Goal: Task Accomplishment & Management: Use online tool/utility

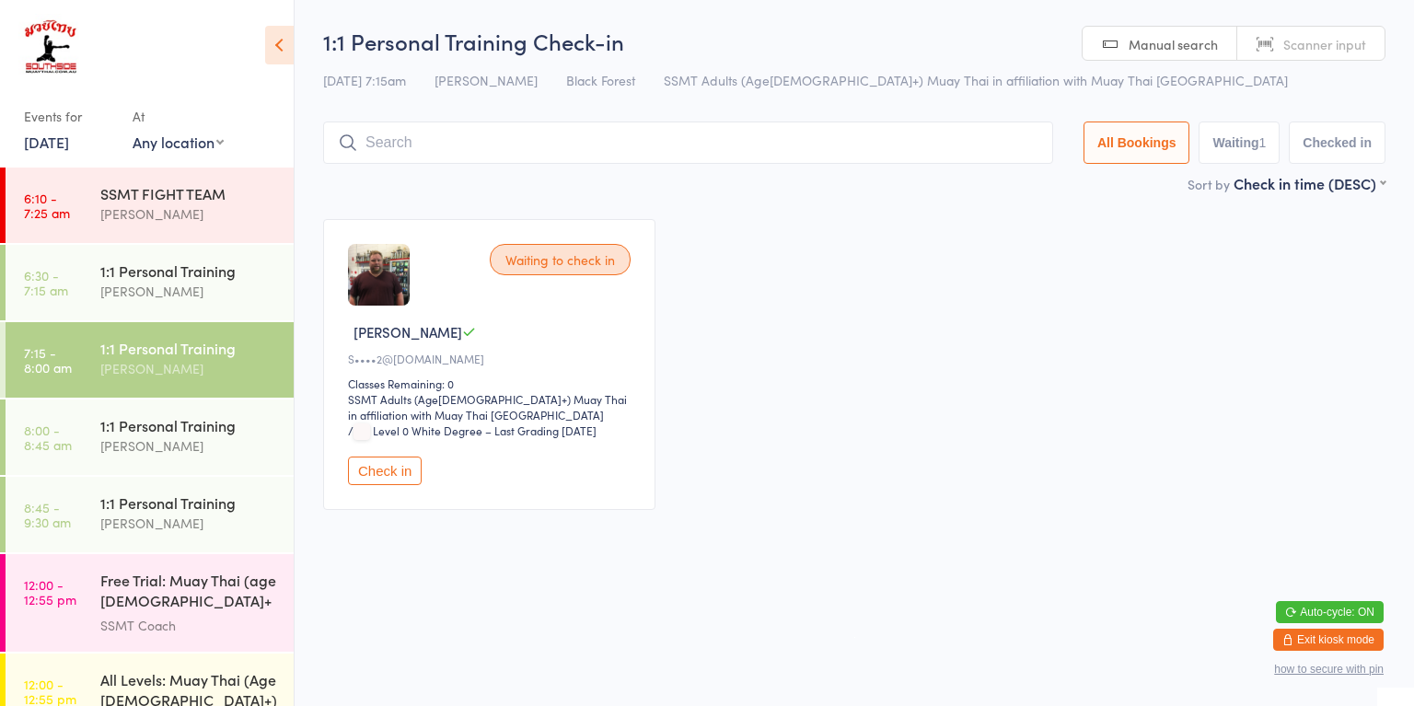
click at [183, 299] on div "[PERSON_NAME]" at bounding box center [189, 291] width 178 height 21
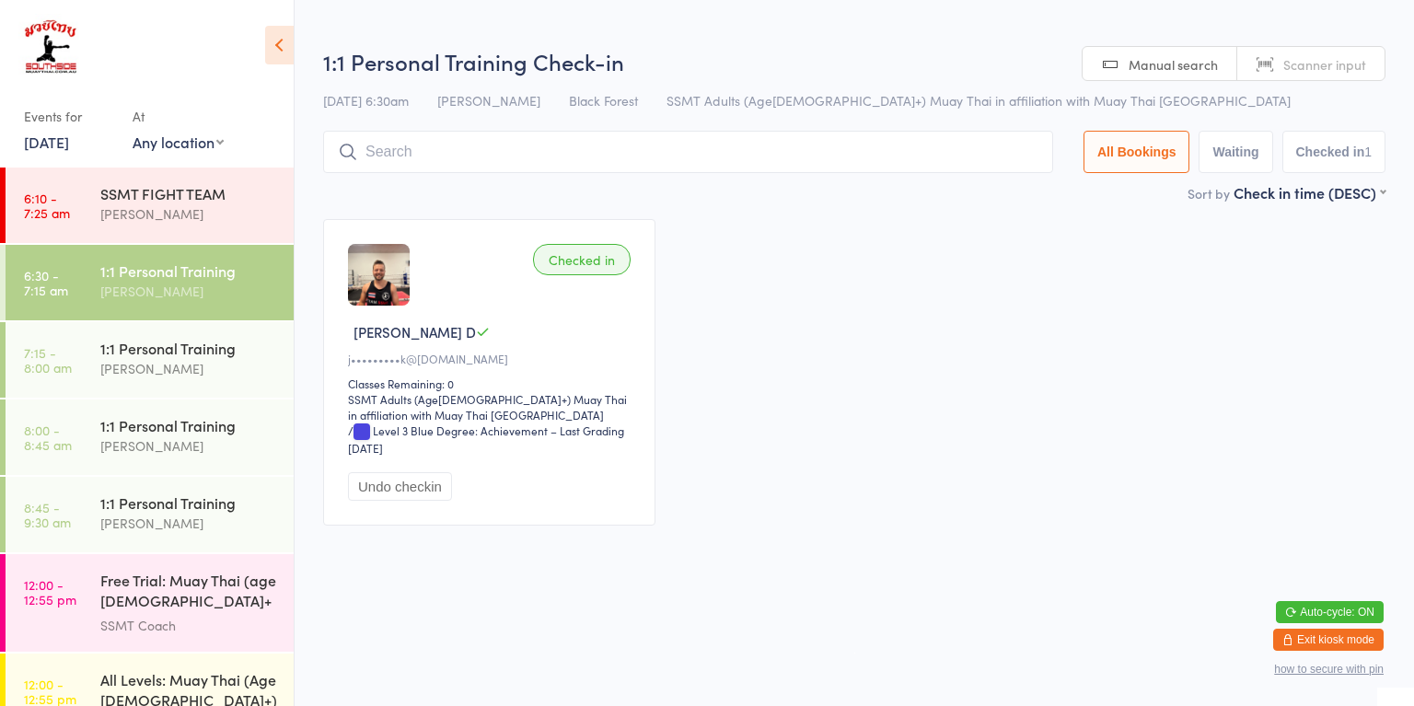
click at [195, 370] on div "[PERSON_NAME]" at bounding box center [189, 368] width 178 height 21
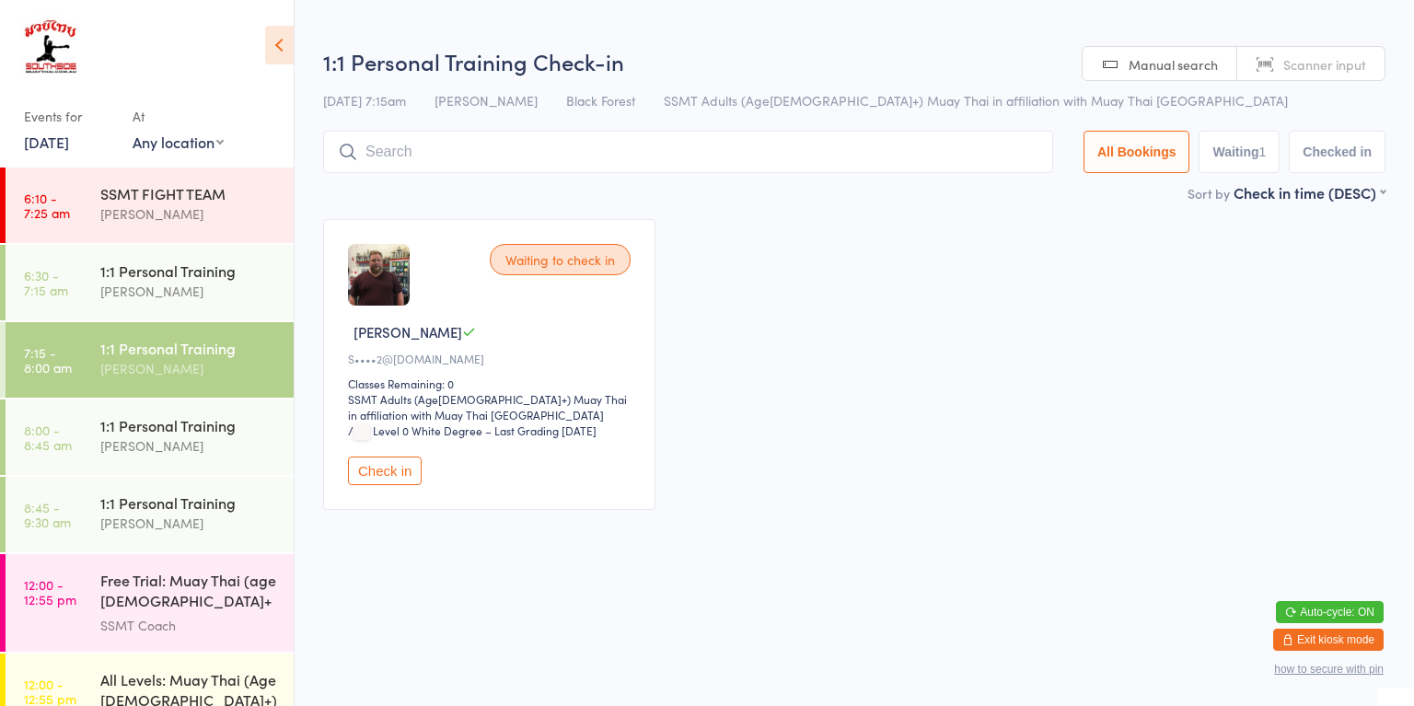
click at [378, 469] on button "Check in" at bounding box center [385, 471] width 74 height 29
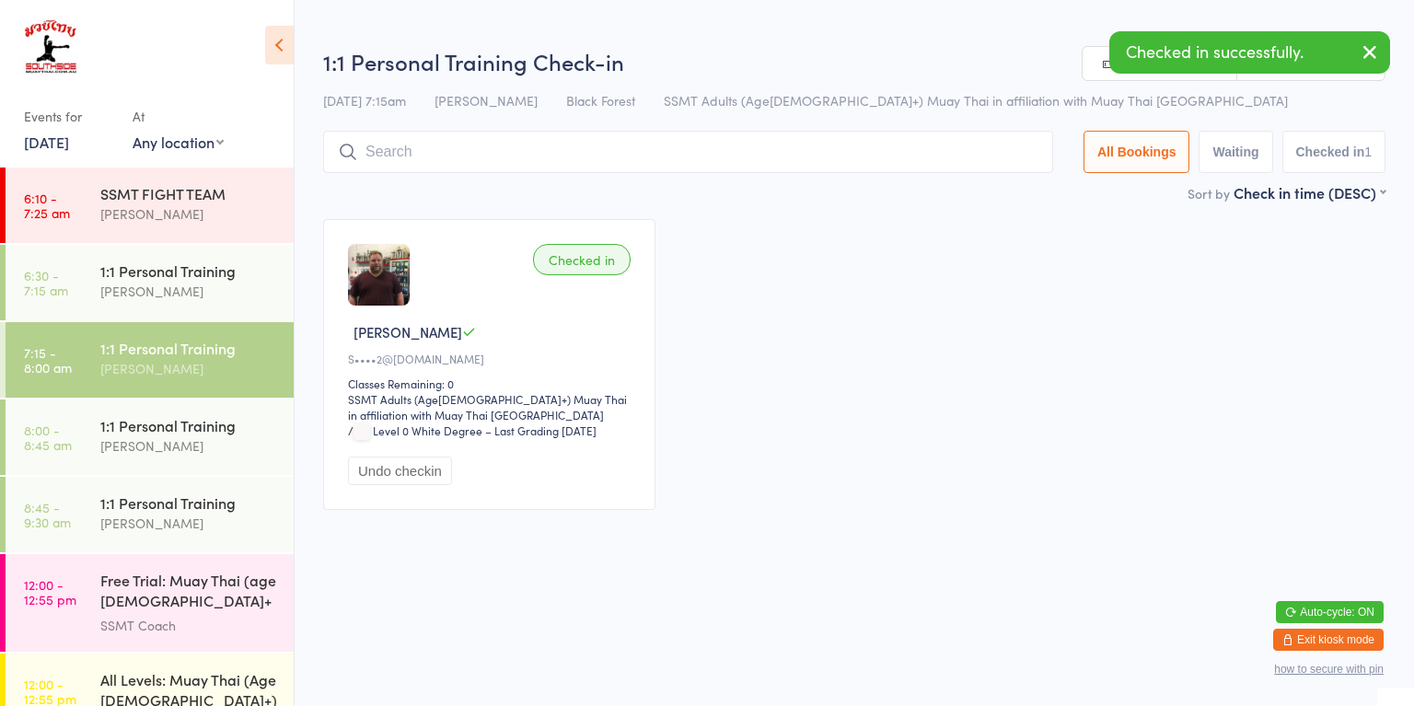
click at [207, 454] on div "[PERSON_NAME]" at bounding box center [189, 445] width 178 height 21
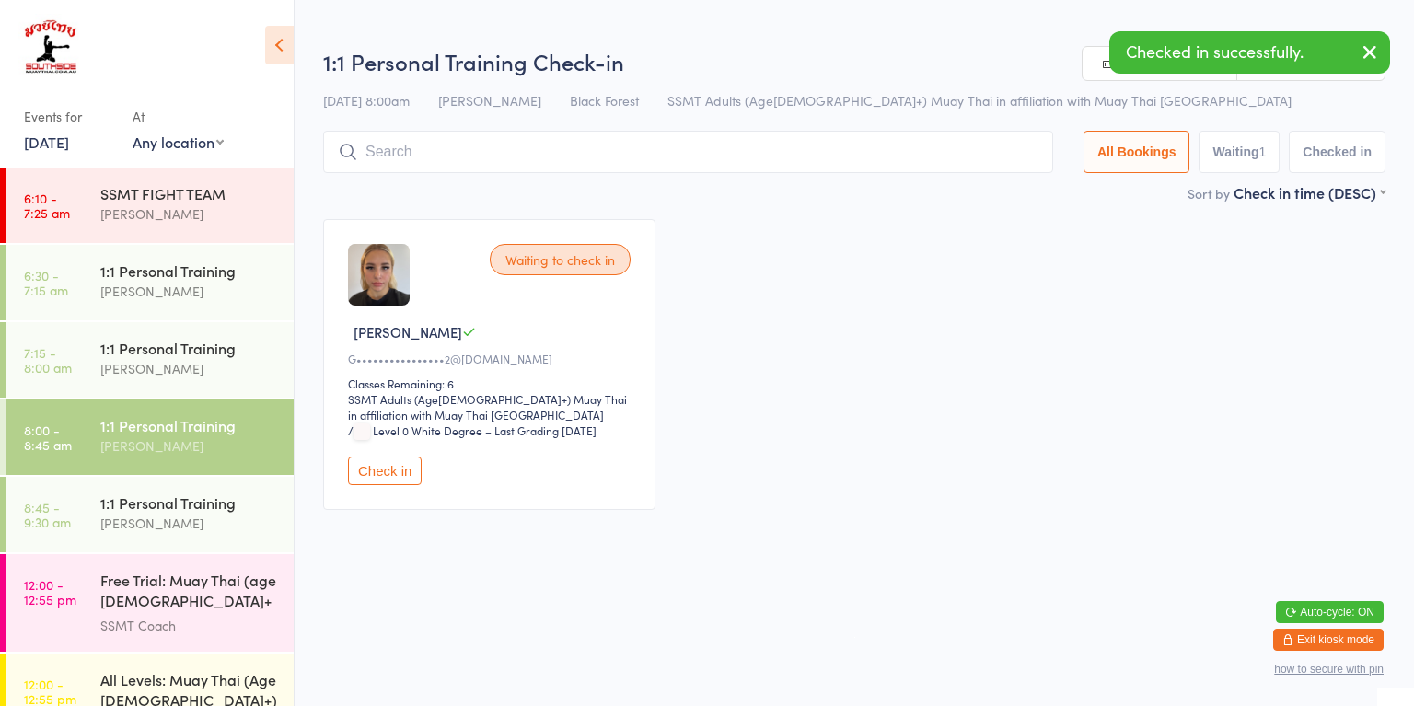
click at [210, 518] on div "[PERSON_NAME]" at bounding box center [189, 523] width 178 height 21
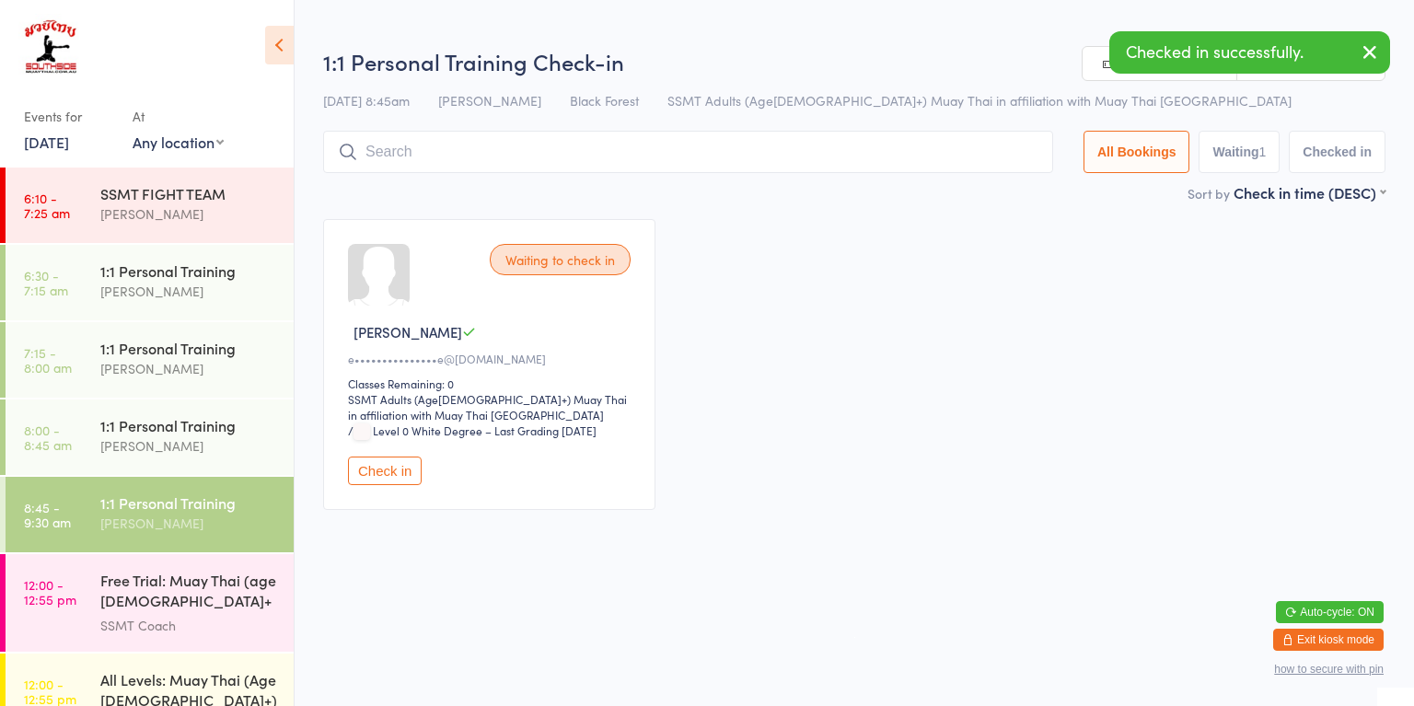
click at [195, 453] on div "[PERSON_NAME]" at bounding box center [189, 445] width 178 height 21
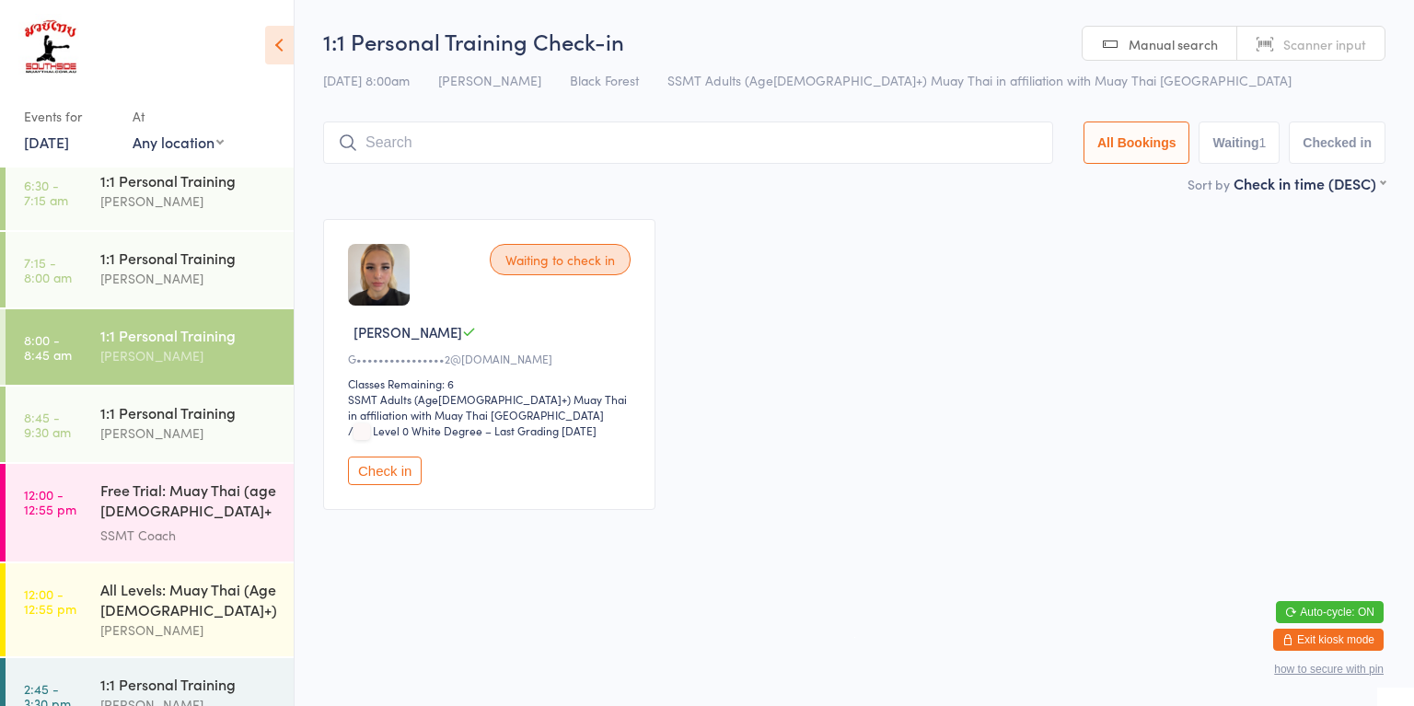
scroll to position [207, 0]
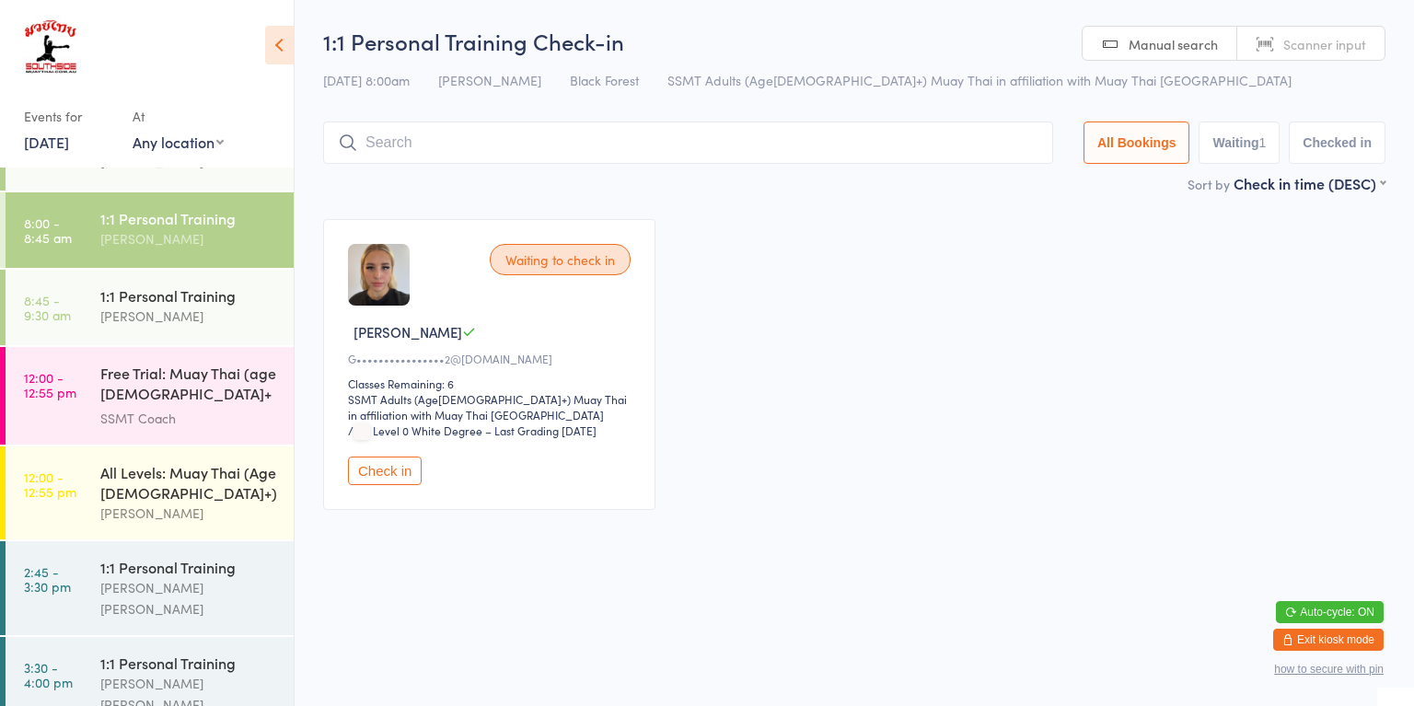
click at [122, 510] on div "[PERSON_NAME]" at bounding box center [189, 513] width 178 height 21
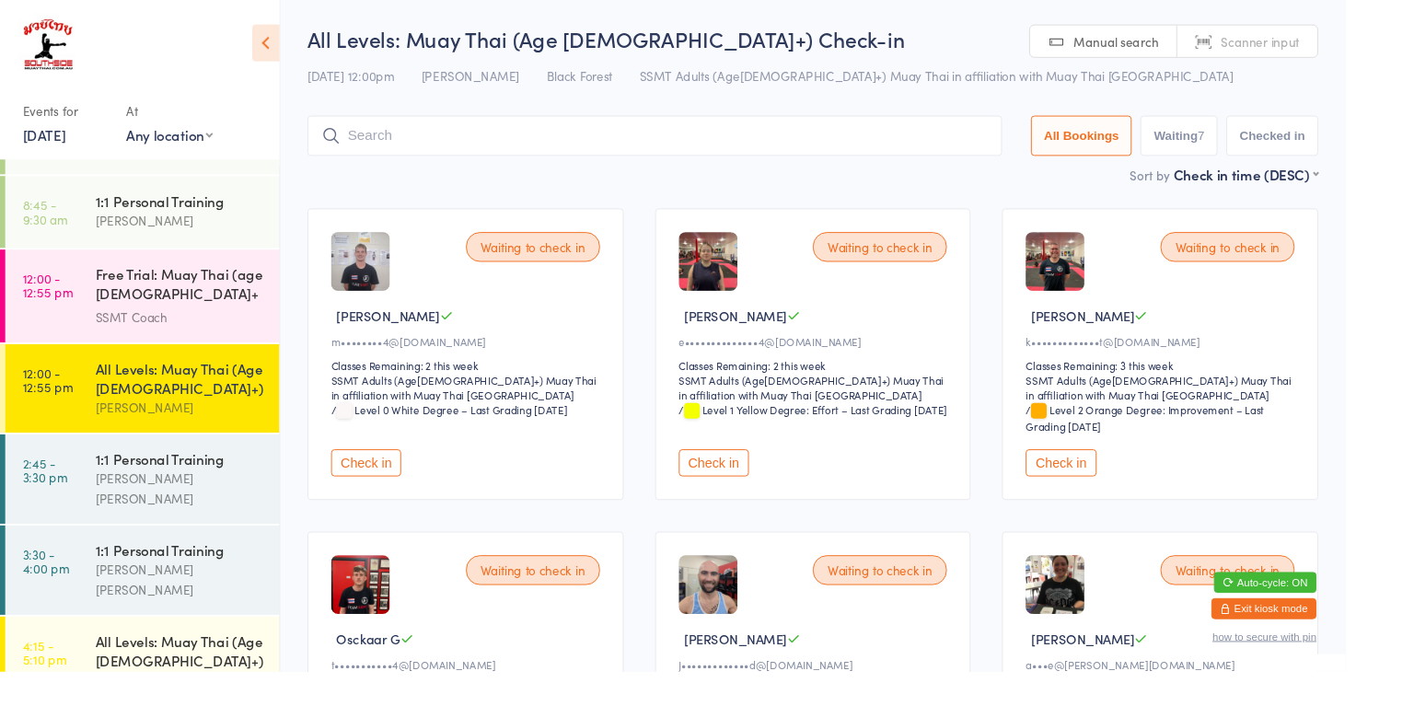
scroll to position [296, 0]
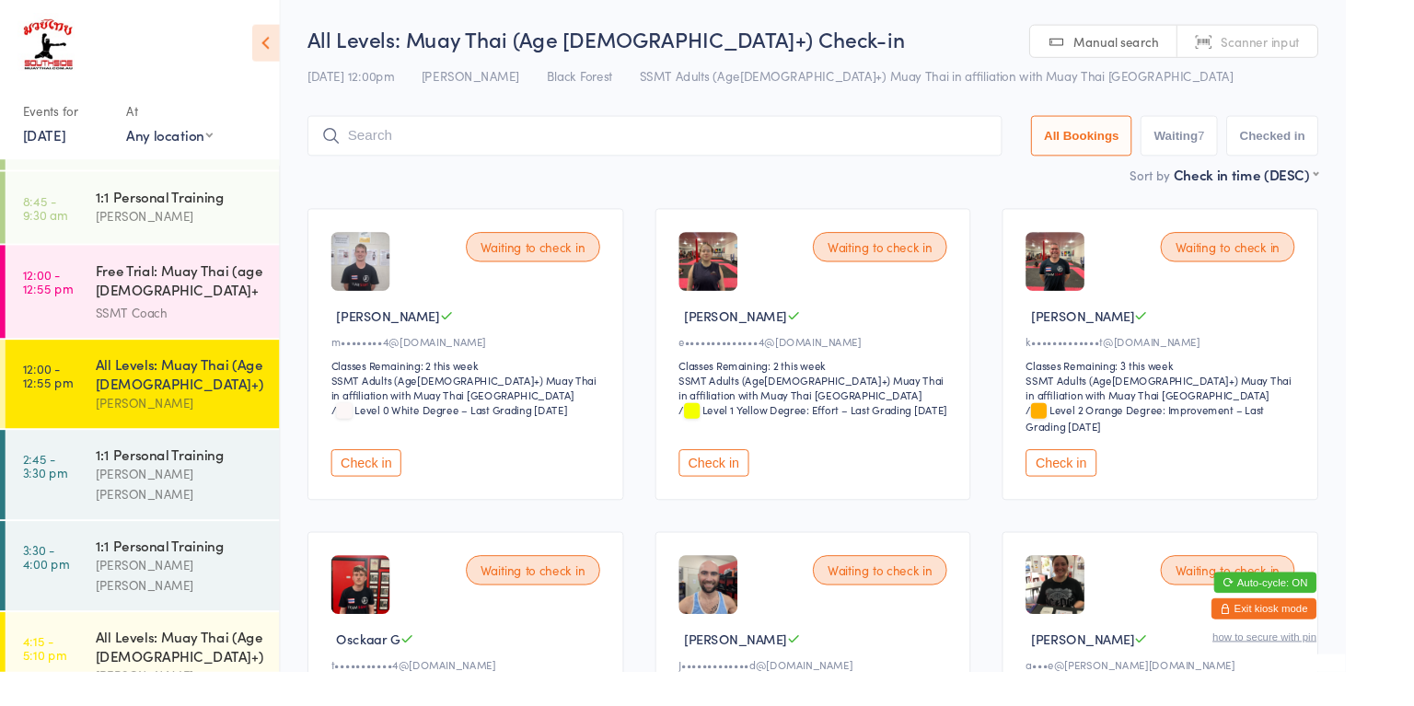
click at [218, 480] on div "1:1 Personal Training" at bounding box center [189, 478] width 178 height 20
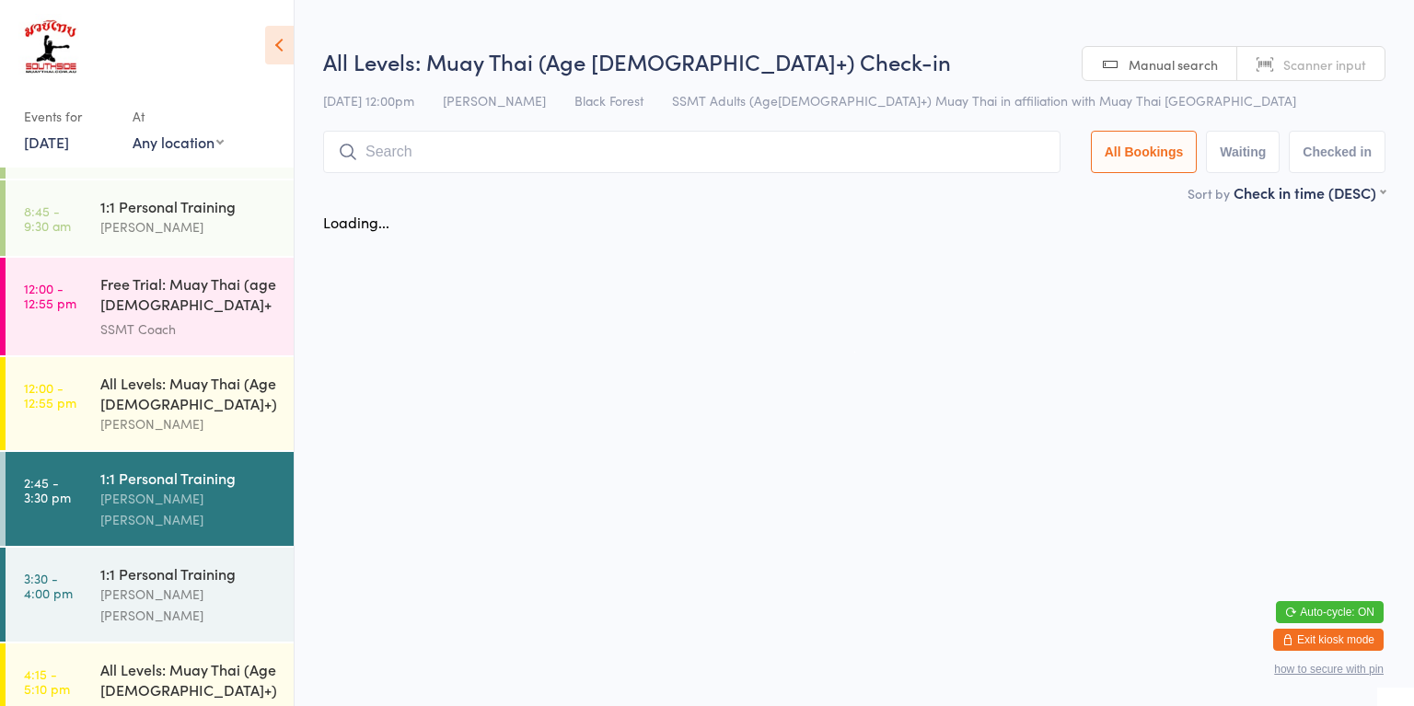
click at [210, 563] on div "1:1 Personal Training" at bounding box center [189, 573] width 178 height 20
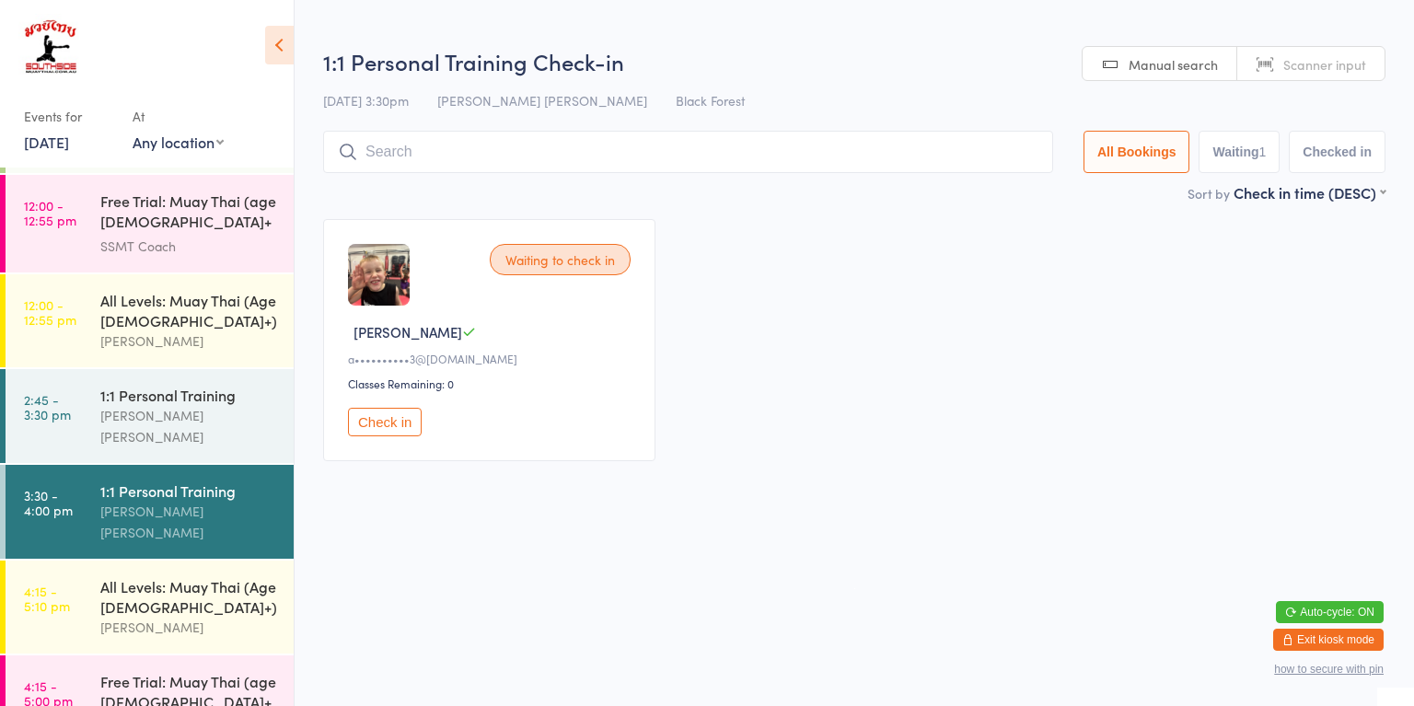
scroll to position [380, 0]
click at [232, 414] on div "[PERSON_NAME] [PERSON_NAME]" at bounding box center [189, 425] width 178 height 42
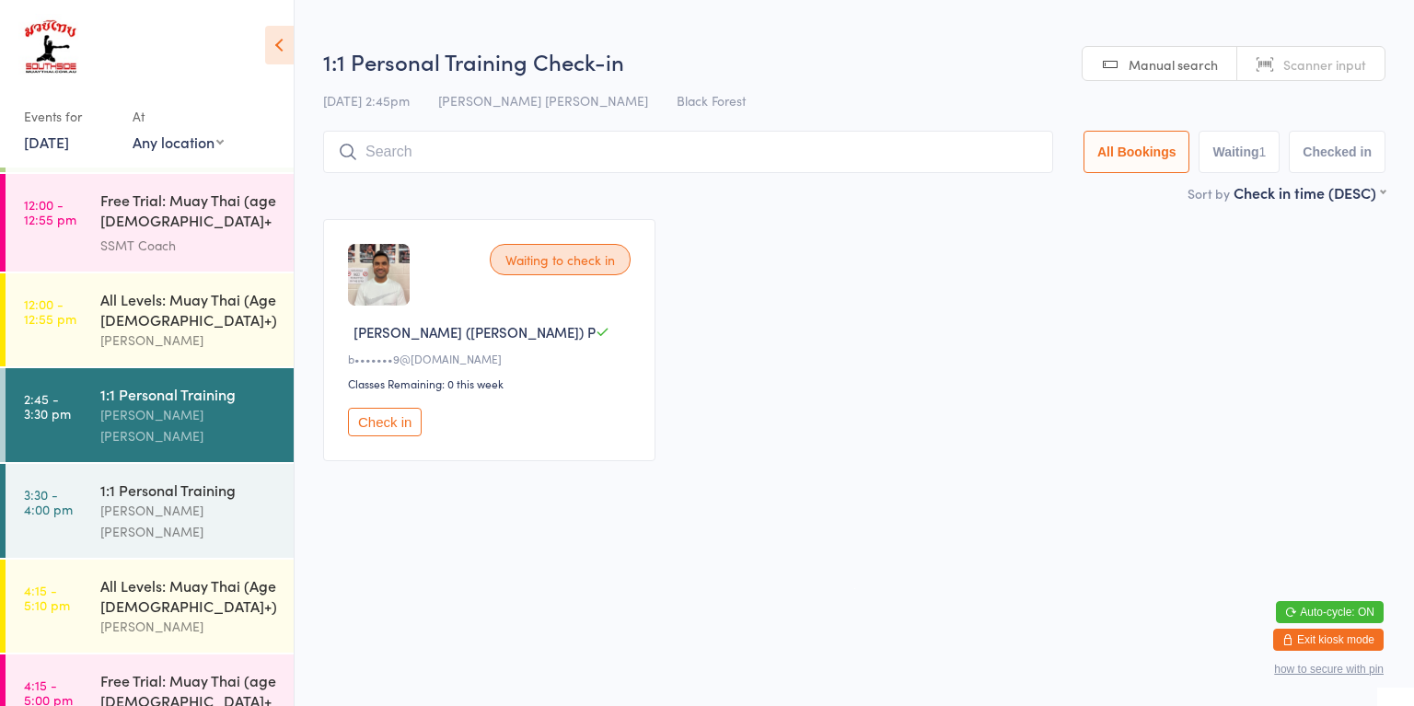
click at [206, 575] on div "All Levels: Muay Thai (Age [DEMOGRAPHIC_DATA]+)" at bounding box center [189, 595] width 178 height 41
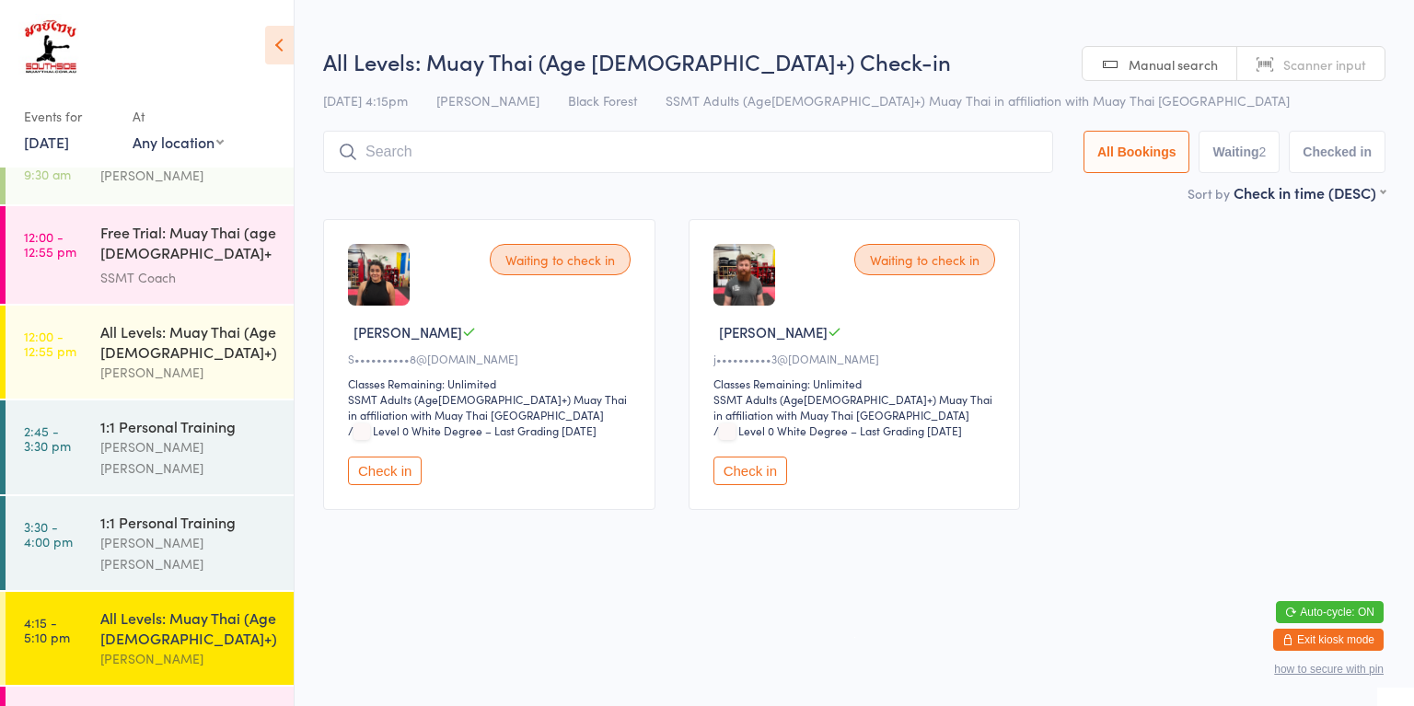
scroll to position [343, 0]
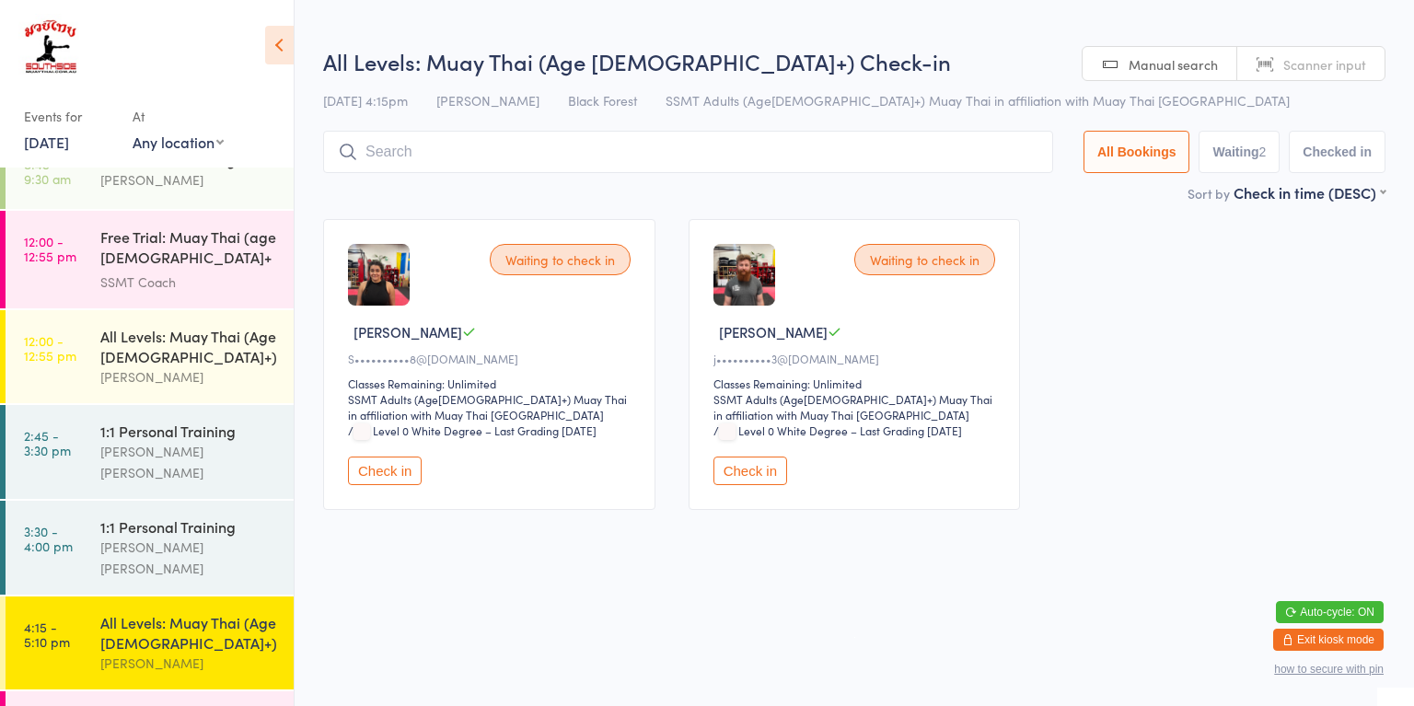
click at [203, 369] on div "[PERSON_NAME]" at bounding box center [189, 376] width 178 height 21
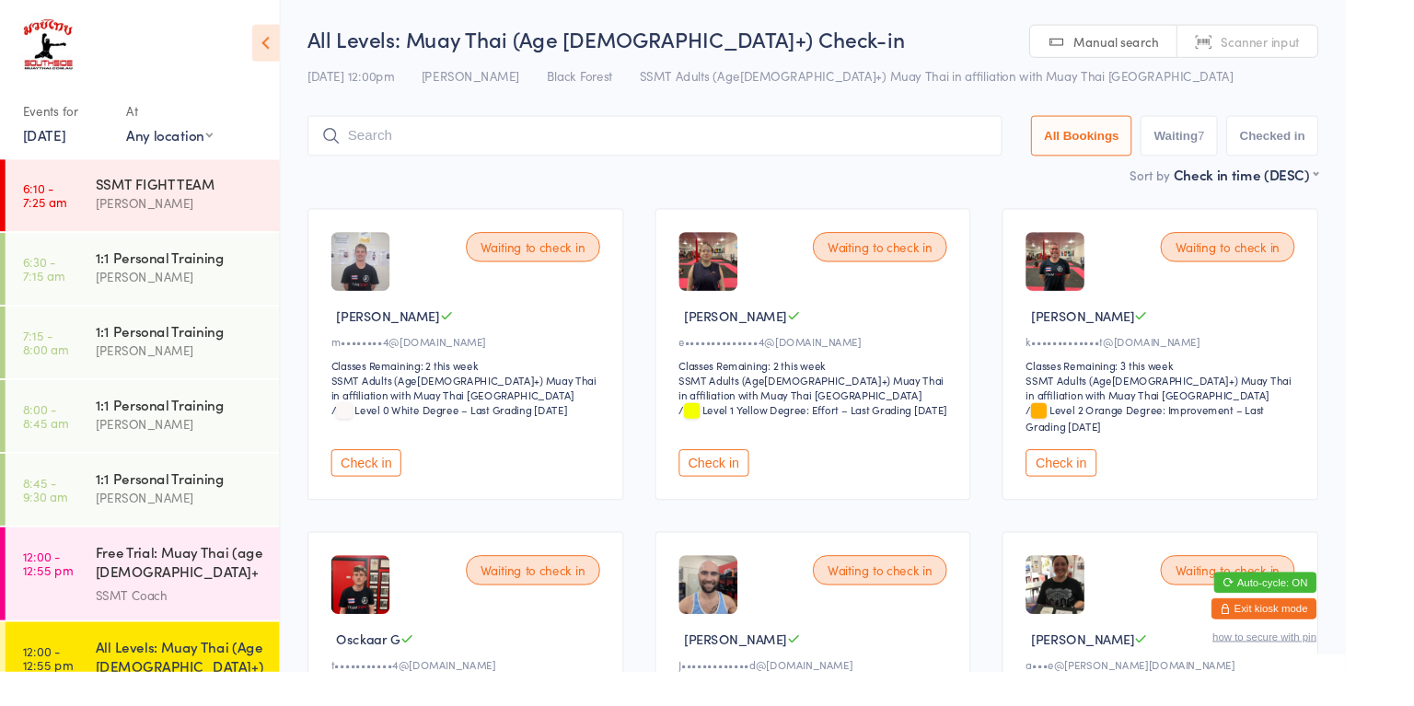
click at [199, 379] on div "[PERSON_NAME]" at bounding box center [189, 368] width 178 height 21
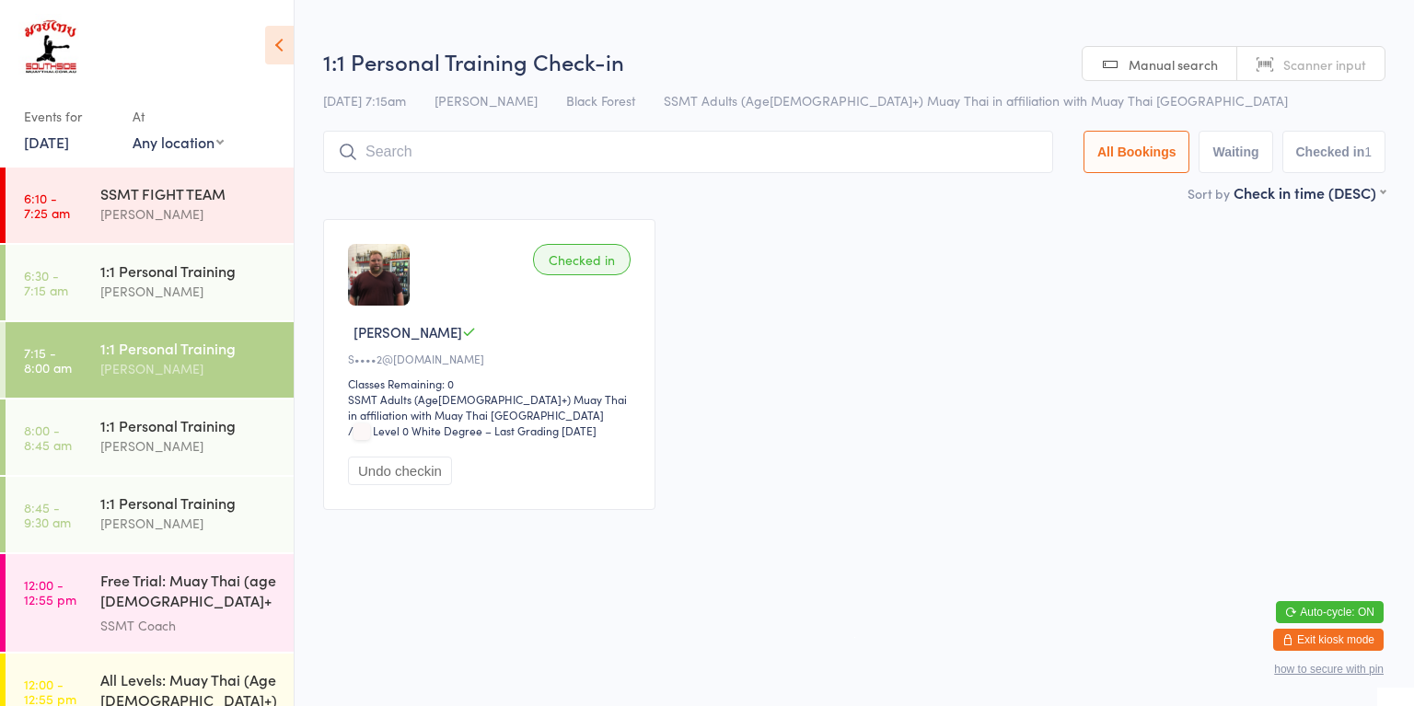
click at [206, 446] on div "[PERSON_NAME]" at bounding box center [189, 445] width 178 height 21
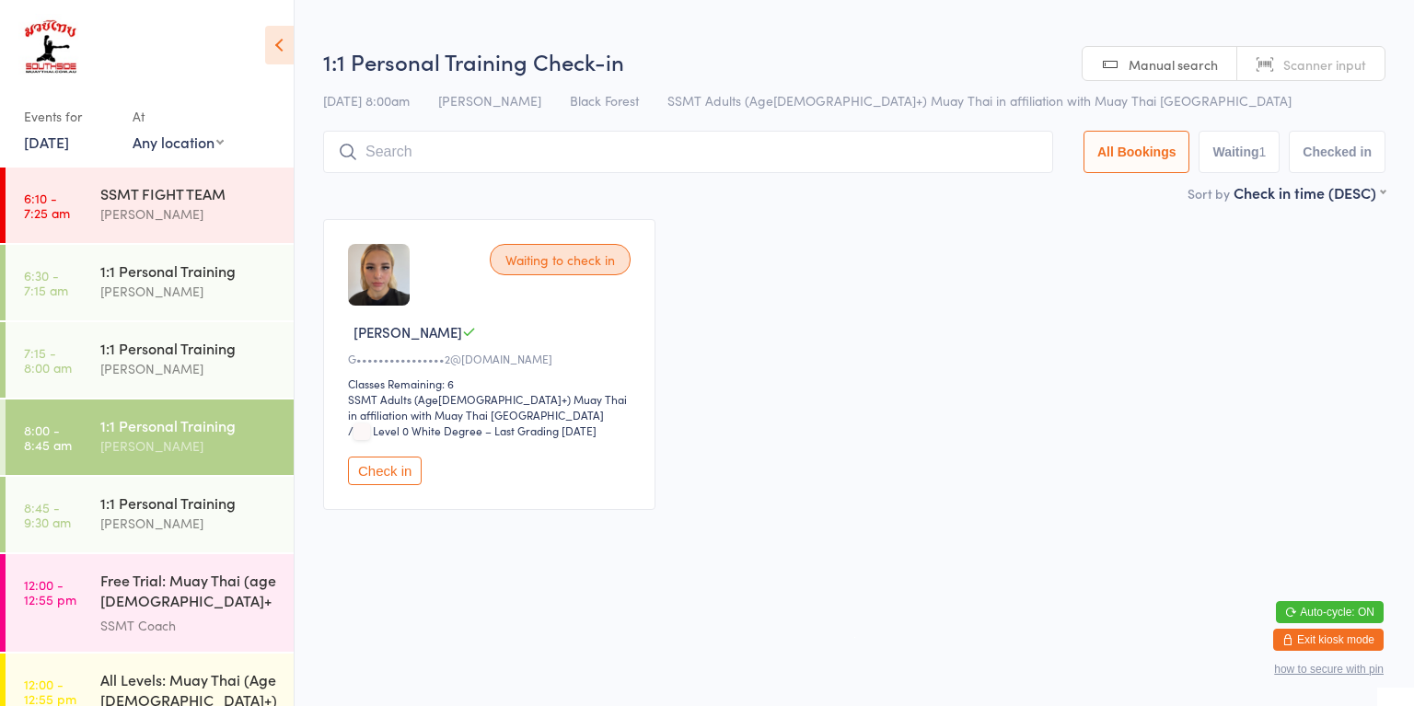
click at [166, 521] on div "[PERSON_NAME]" at bounding box center [189, 523] width 178 height 21
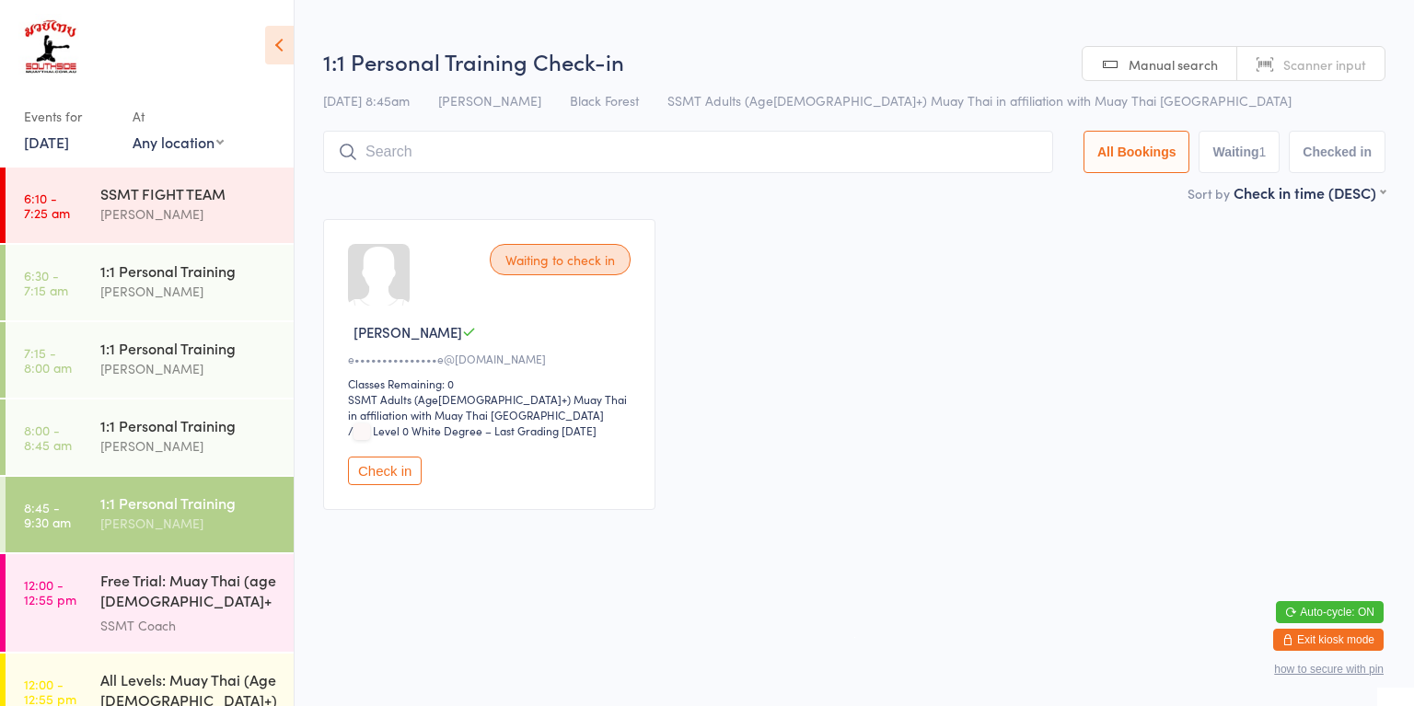
click at [203, 427] on div "1:1 Personal Training" at bounding box center [189, 425] width 178 height 20
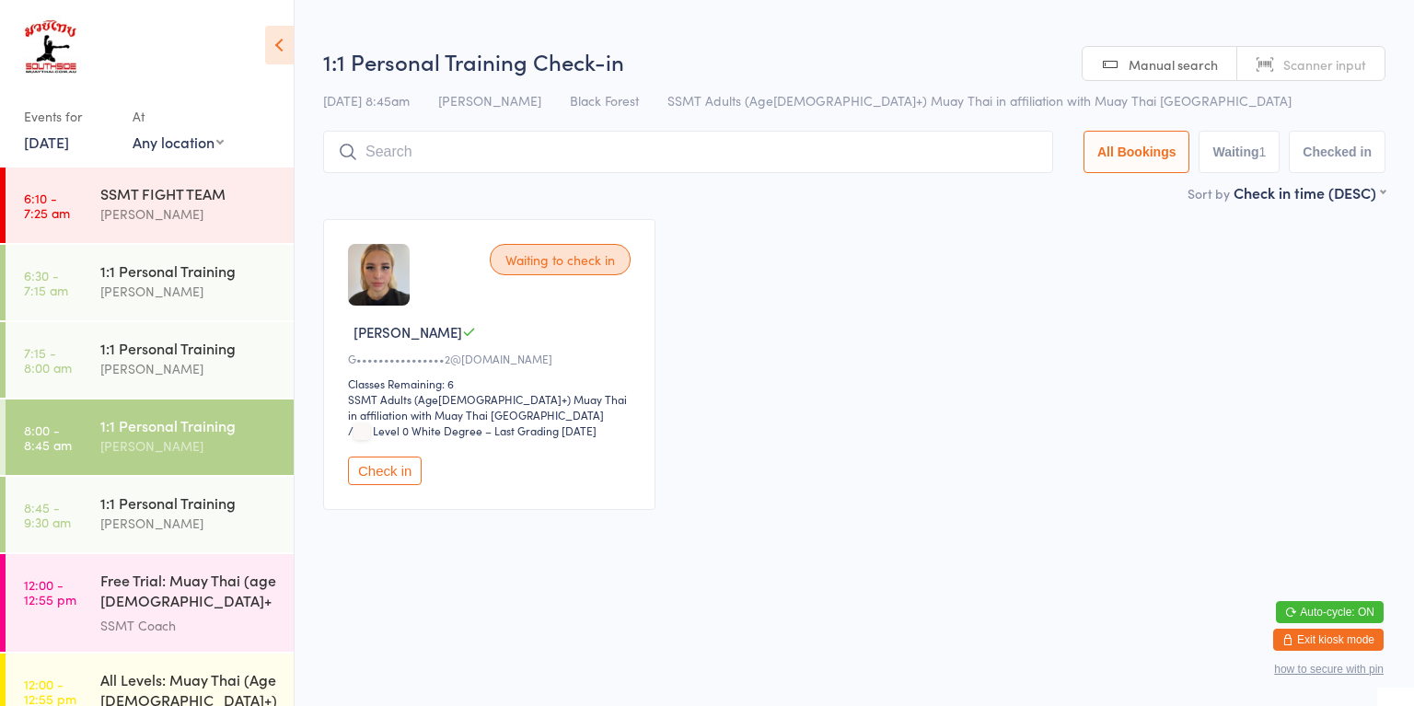
click at [203, 367] on div "[PERSON_NAME]" at bounding box center [189, 368] width 178 height 21
